Goal: Information Seeking & Learning: Learn about a topic

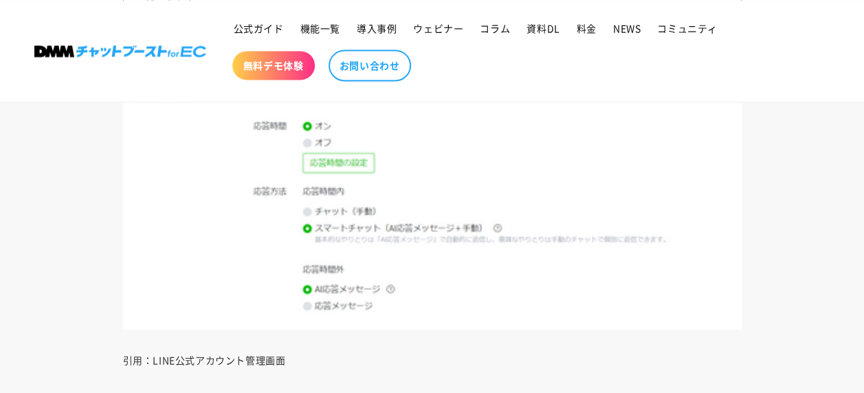
scroll to position [6462, 0]
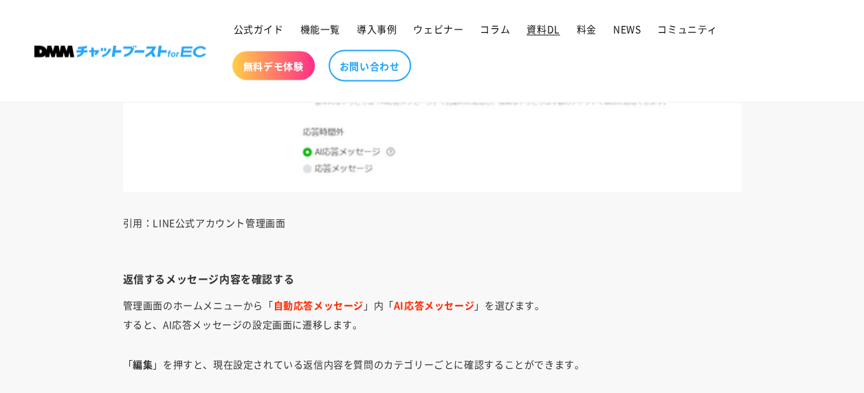
click at [542, 27] on span "資料DL" at bounding box center [542, 28] width 33 height 12
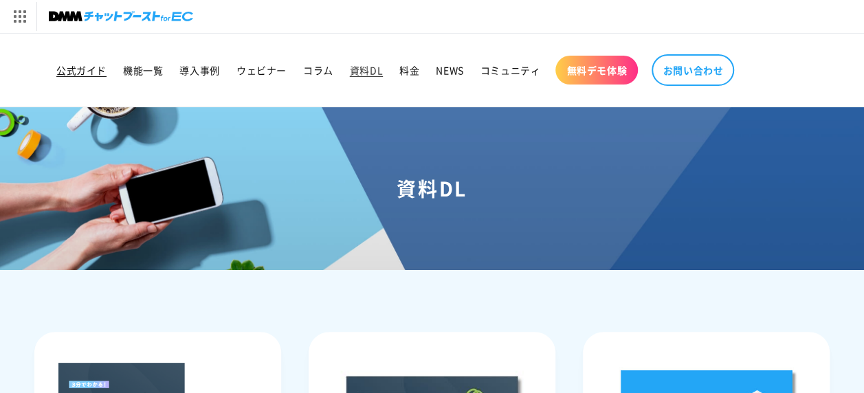
click at [100, 69] on span "公式ガイド" at bounding box center [81, 70] width 50 height 12
click at [319, 65] on span "コラム" at bounding box center [318, 70] width 30 height 12
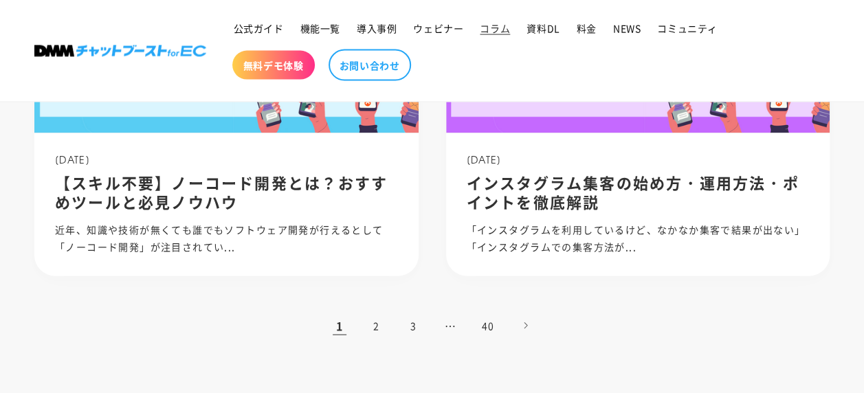
scroll to position [1374, 0]
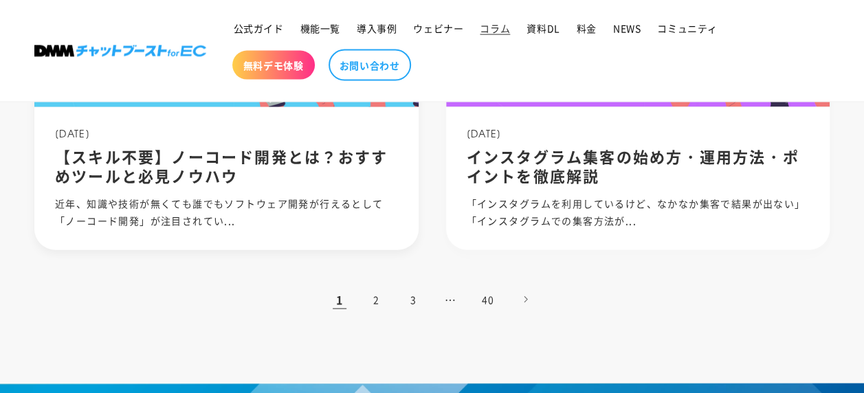
click at [270, 189] on div "2023.12.10 【スキル不要】ノーコード開発とは？おすすめツールと必見ノウハウ 近年、知識や技術が無くても誰でもソフトウェア開発が行えるとして「ノーコー…" at bounding box center [226, 178] width 384 height 143
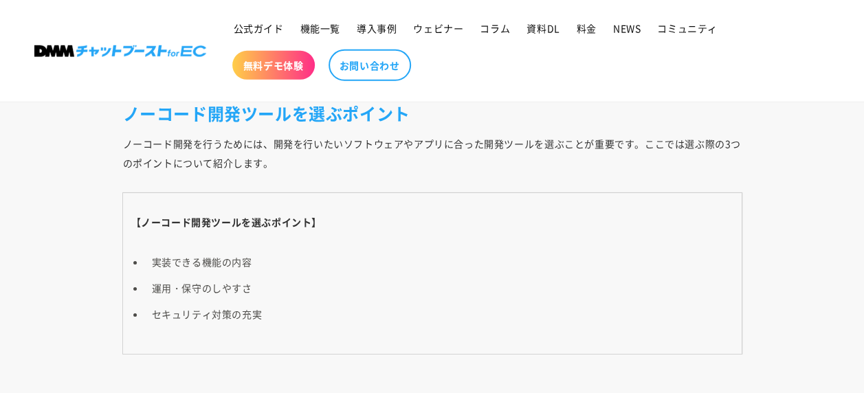
scroll to position [4733, 0]
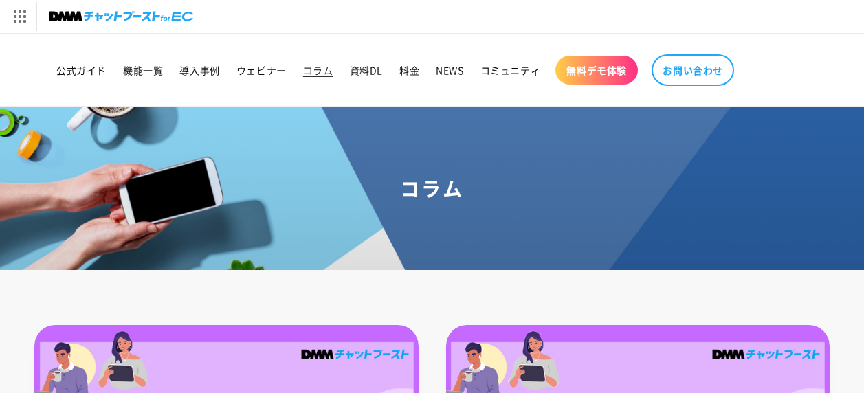
scroll to position [1374, 0]
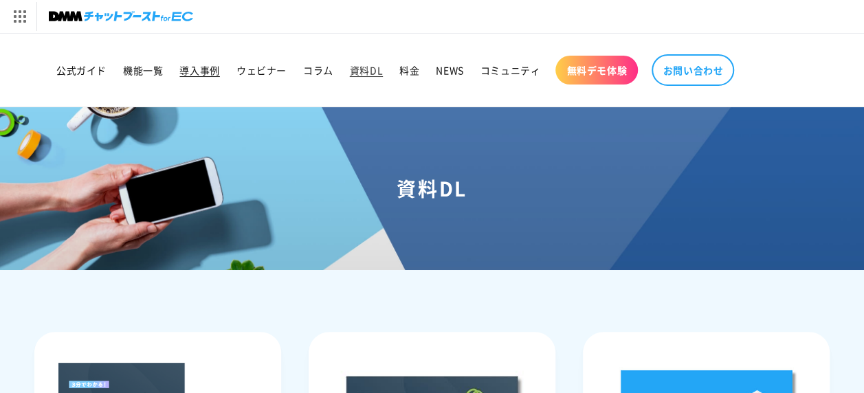
click at [196, 69] on span "導入事例" at bounding box center [199, 70] width 40 height 12
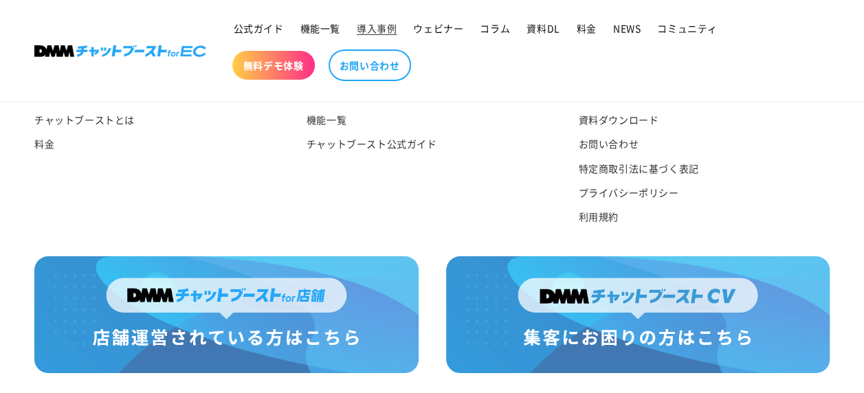
scroll to position [2259, 0]
